Goal: Information Seeking & Learning: Learn about a topic

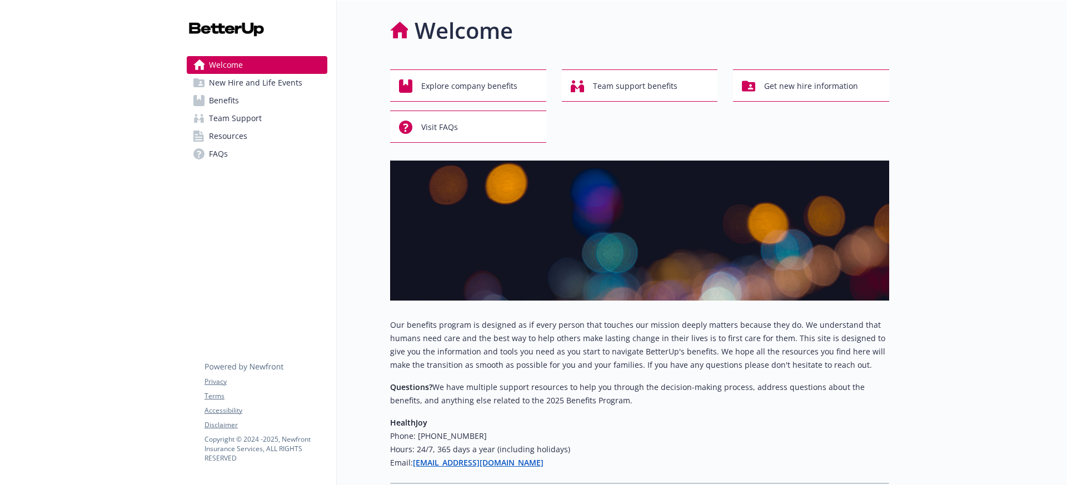
click at [239, 102] on link "Benefits" at bounding box center [257, 101] width 141 height 18
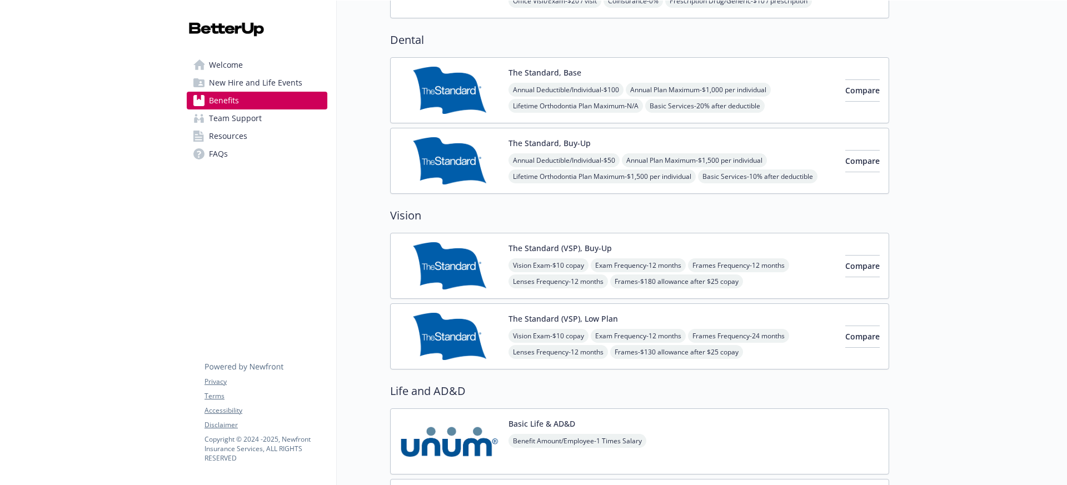
scroll to position [533, 0]
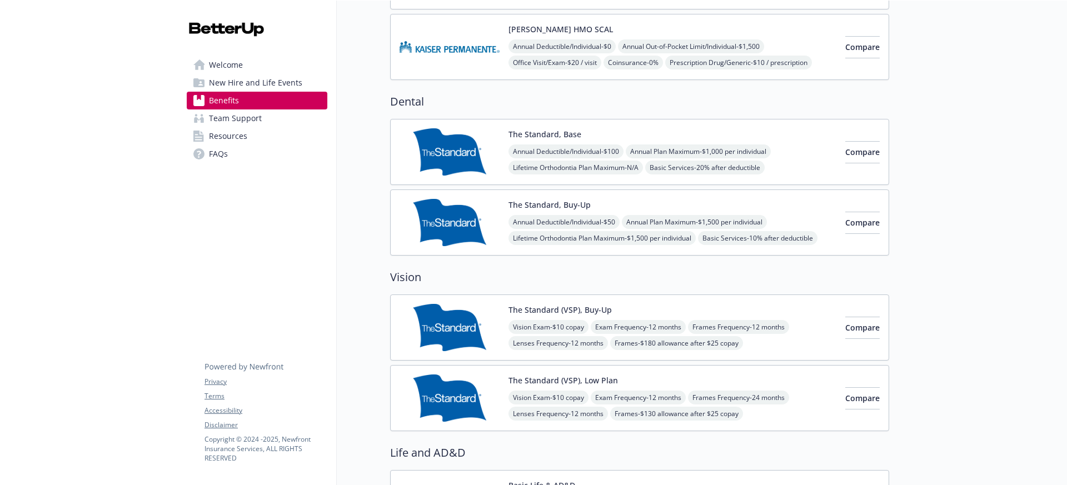
click at [455, 137] on img at bounding box center [450, 151] width 100 height 47
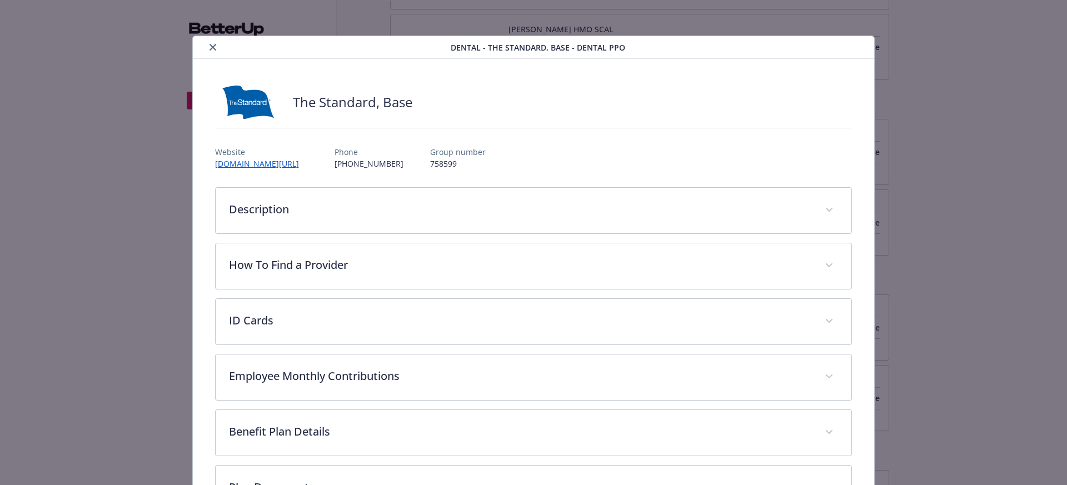
scroll to position [33, 0]
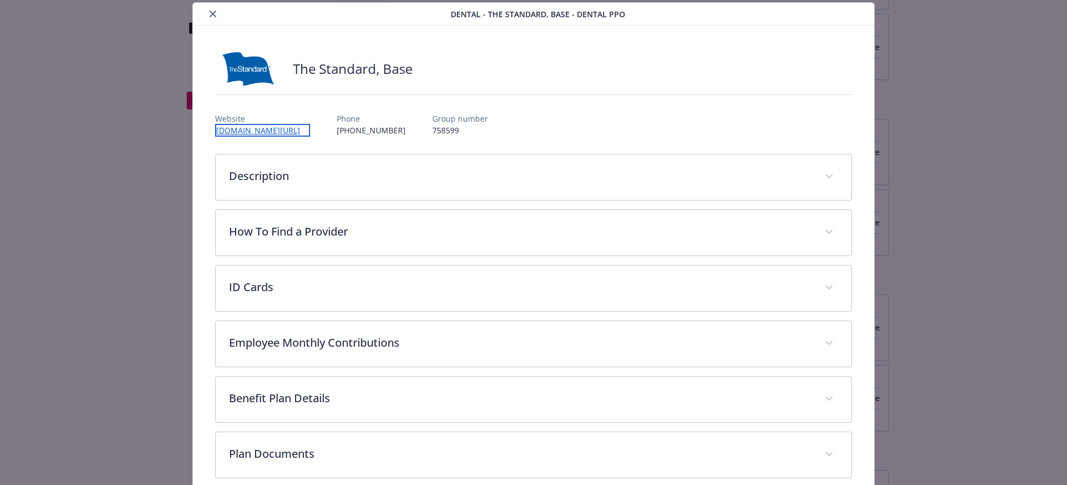
click at [275, 131] on link "[DOMAIN_NAME][URL]" at bounding box center [262, 130] width 95 height 13
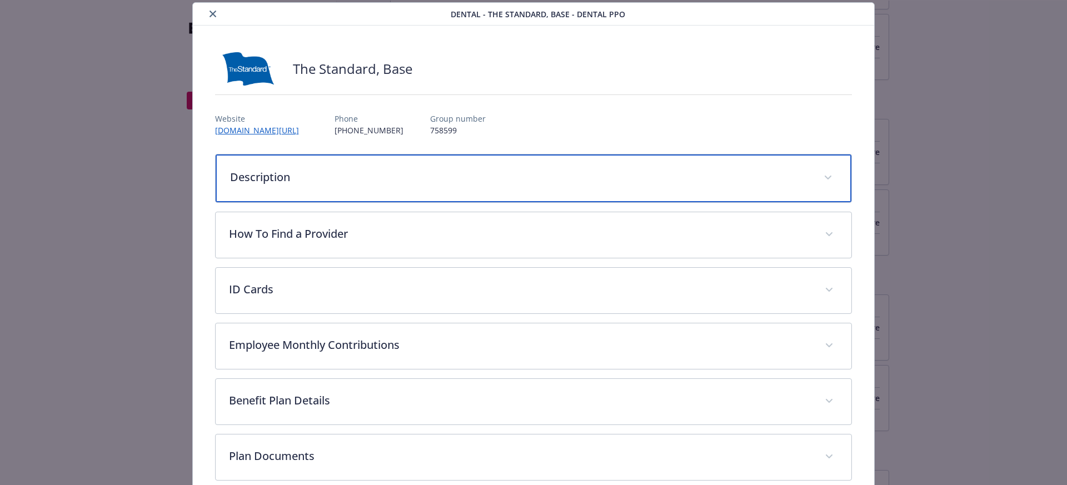
click at [310, 187] on div "Description" at bounding box center [534, 179] width 637 height 48
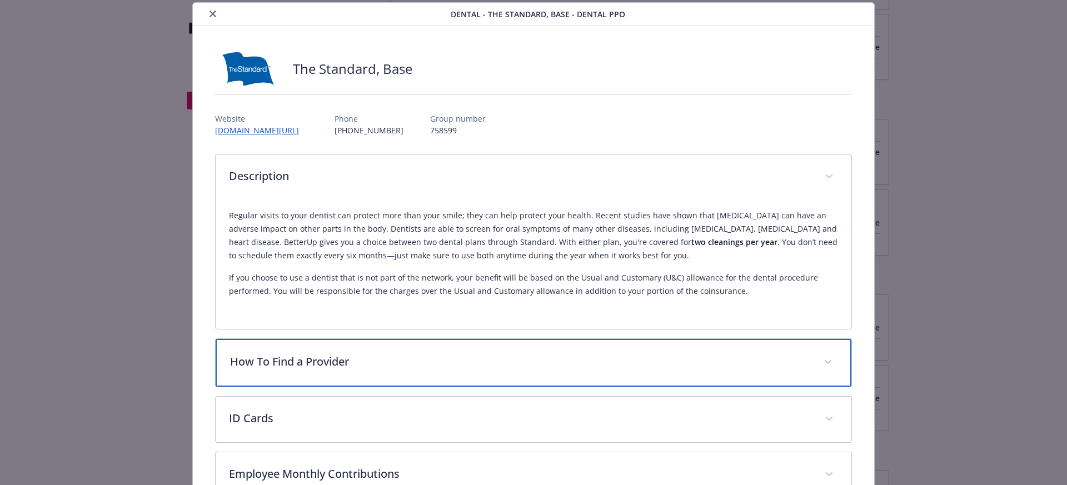
click at [330, 372] on div "How To Find a Provider" at bounding box center [534, 363] width 637 height 48
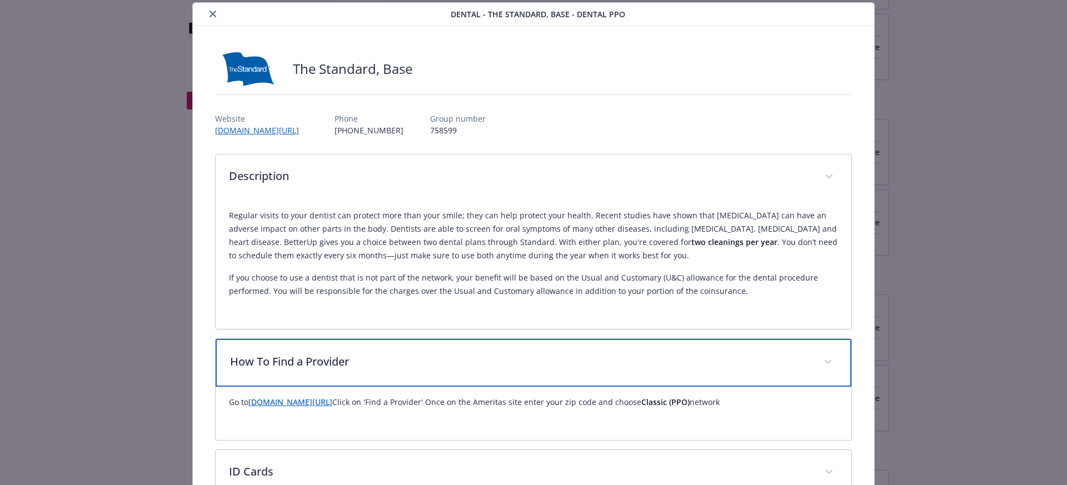
scroll to position [254, 0]
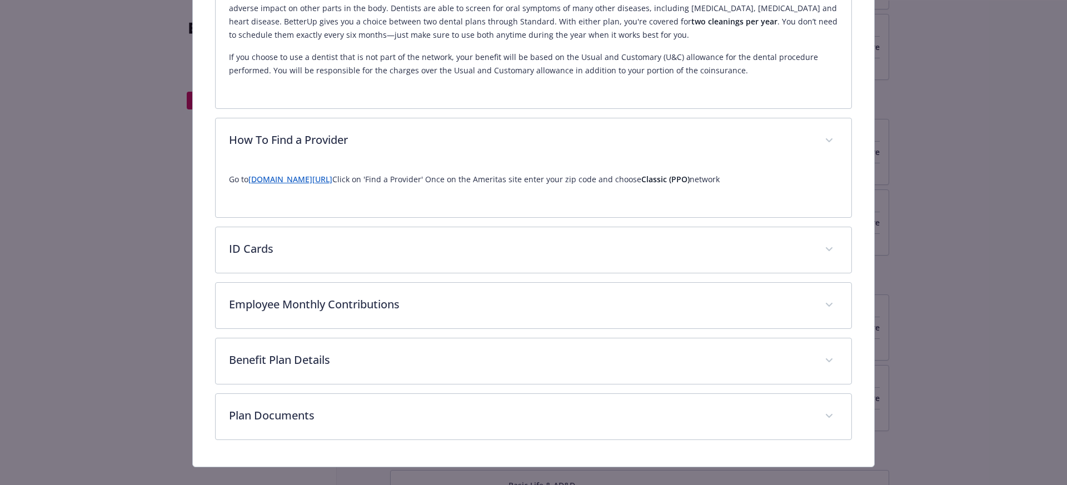
drag, startPoint x: 283, startPoint y: 228, endPoint x: 298, endPoint y: 254, distance: 29.7
click at [284, 228] on div "Description Regular visits to your dentist can protect more than your smile; th…" at bounding box center [534, 186] width 638 height 507
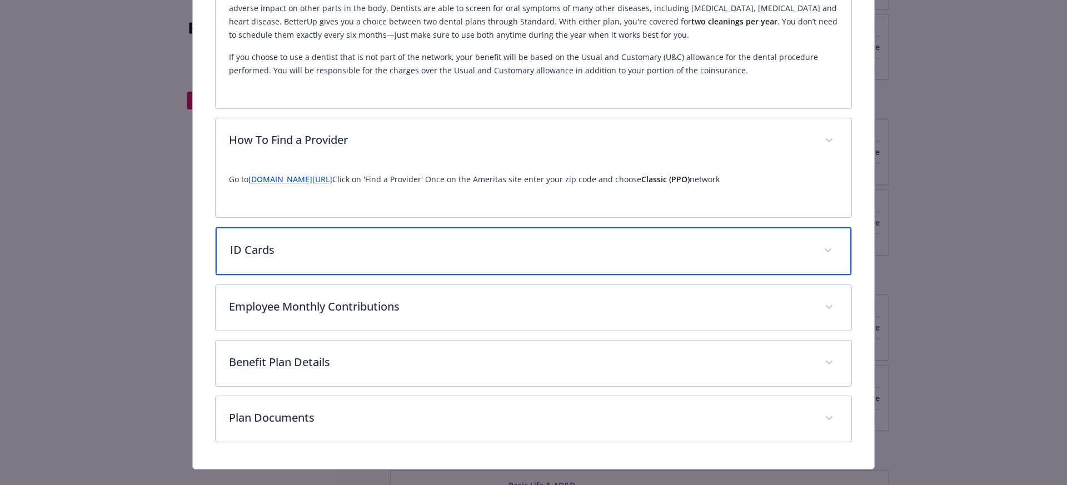
click at [299, 255] on p "ID Cards" at bounding box center [520, 250] width 581 height 17
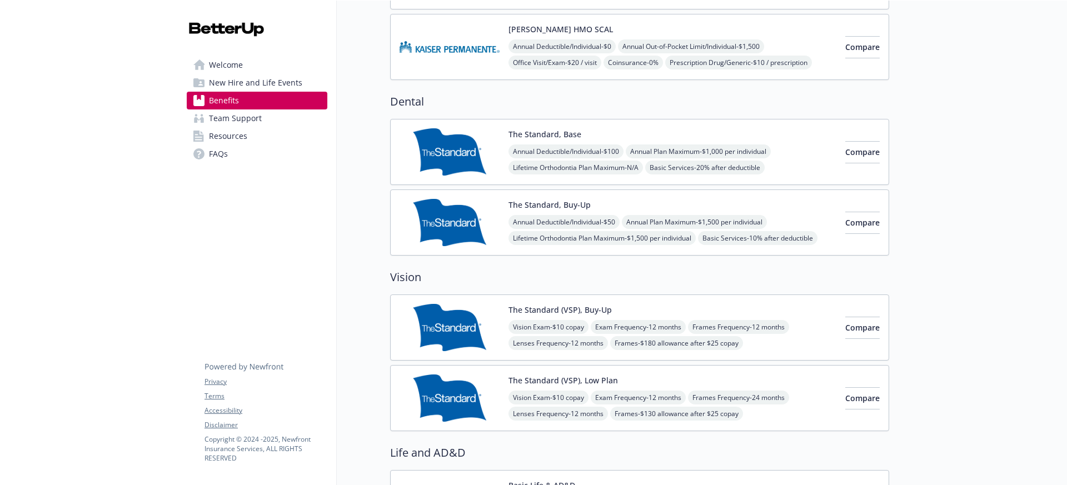
click at [470, 143] on img at bounding box center [450, 151] width 100 height 47
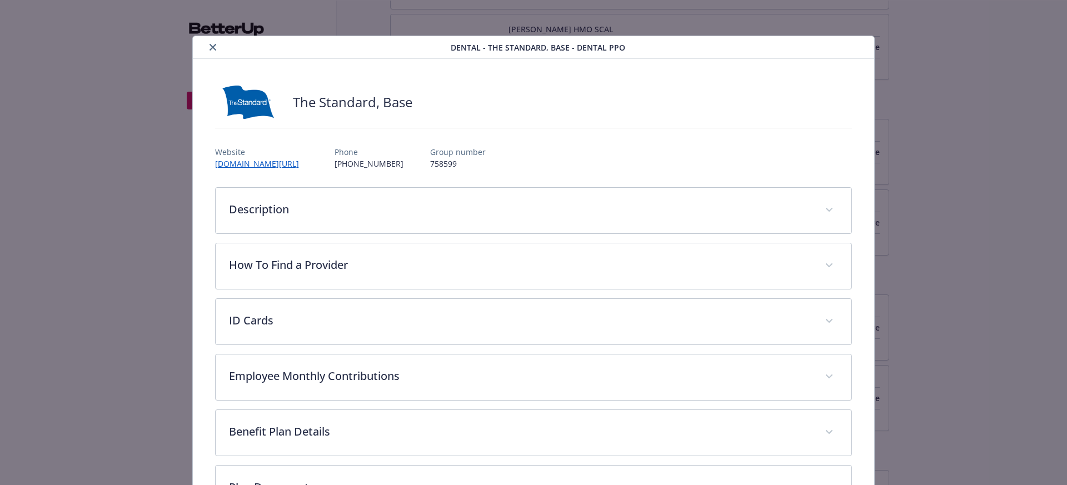
scroll to position [33, 0]
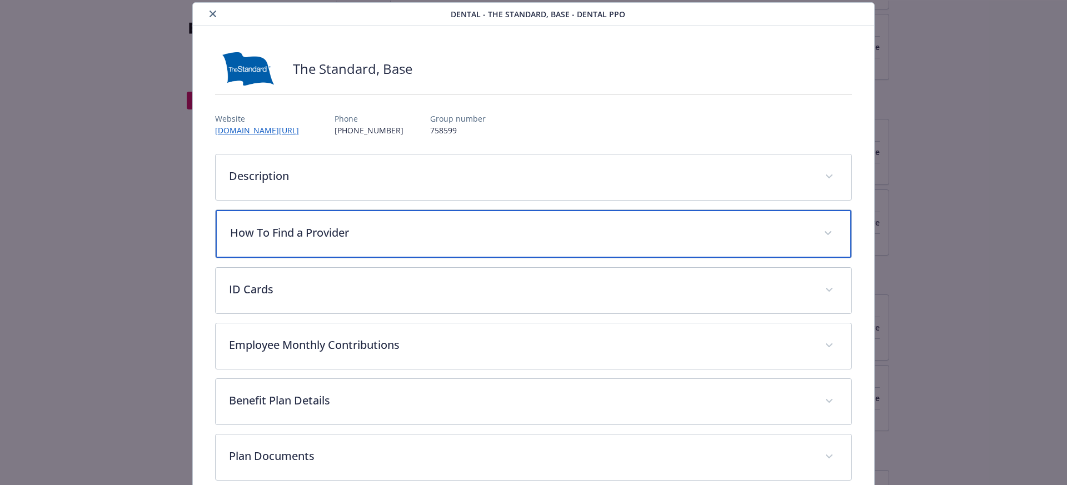
click at [301, 235] on p "How To Find a Provider" at bounding box center [520, 233] width 581 height 17
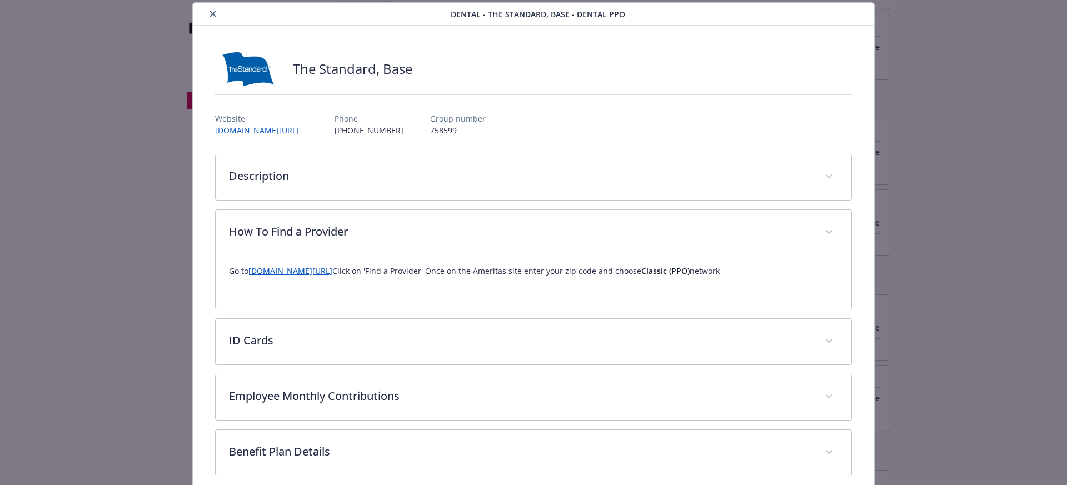
click at [316, 274] on link "[DOMAIN_NAME][URL]" at bounding box center [291, 271] width 84 height 11
